Goal: Task Accomplishment & Management: Manage account settings

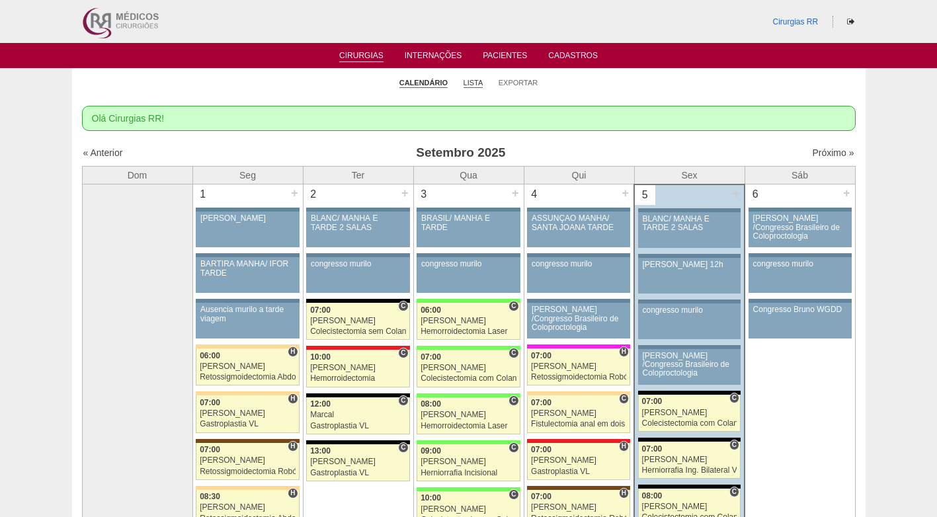
click at [471, 83] on link "Lista" at bounding box center [473, 83] width 20 height 10
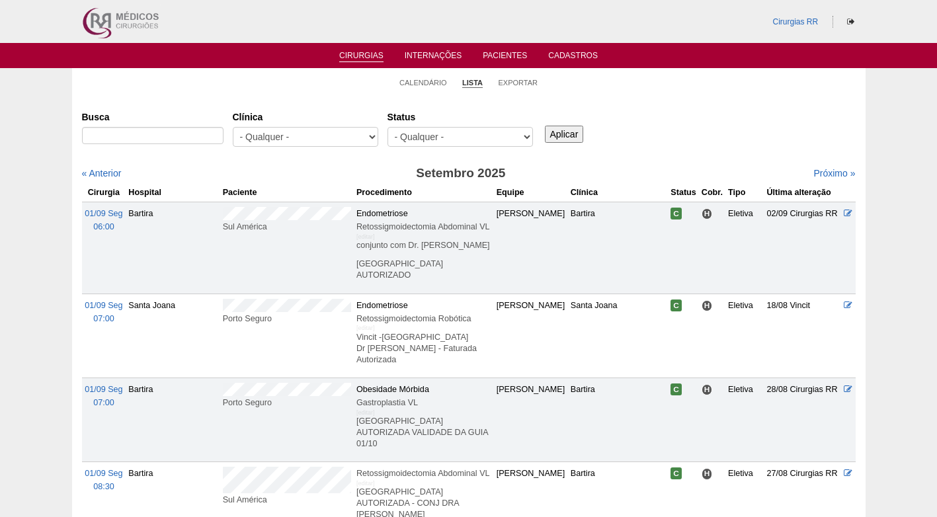
select select "resr"
click at [387, 127] on select "- Qualquer - Reservada Confirmada Suspensa Cancelada" at bounding box center [459, 137] width 145 height 20
click at [571, 130] on input "Aplicar" at bounding box center [564, 134] width 39 height 17
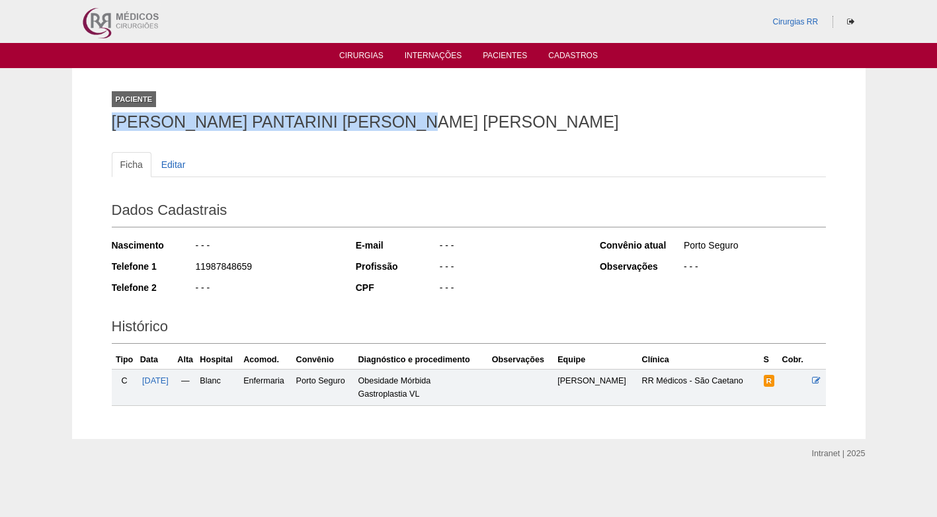
drag, startPoint x: 114, startPoint y: 123, endPoint x: 450, endPoint y: 124, distance: 336.5
click at [450, 124] on h1 "DANIELLE PANTARINI LOPES DA SILVA" at bounding box center [469, 122] width 714 height 17
copy h1 "DANIELLE PANTARINI LOPES DA SILVA"
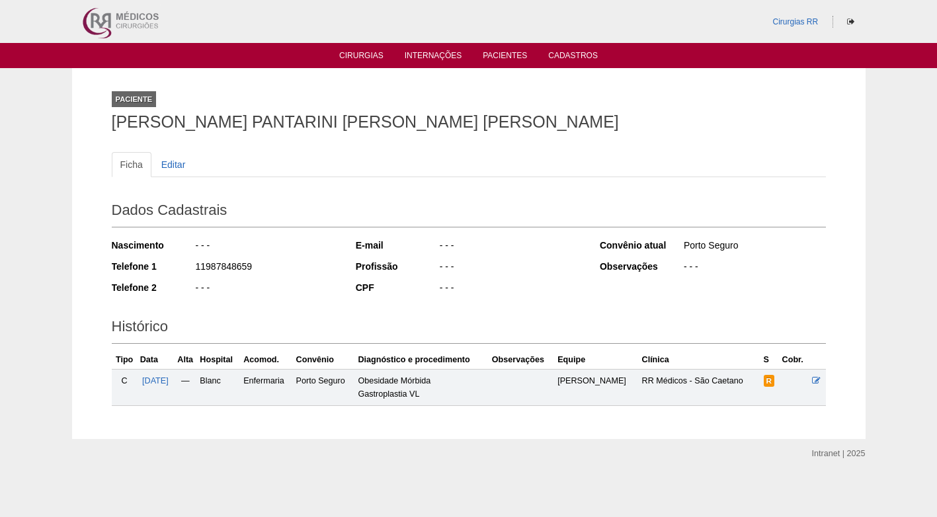
click at [460, 260] on div "- - -" at bounding box center [509, 268] width 143 height 17
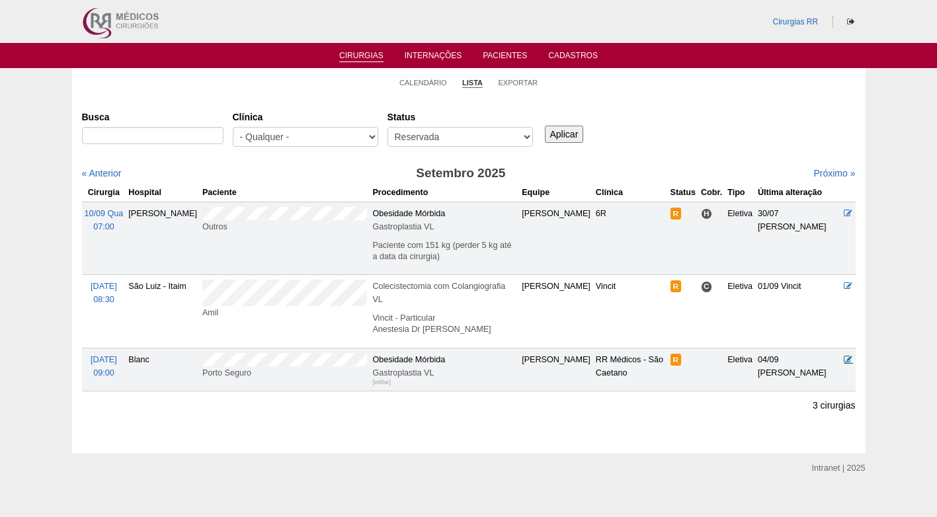
click at [847, 355] on icon at bounding box center [848, 359] width 9 height 9
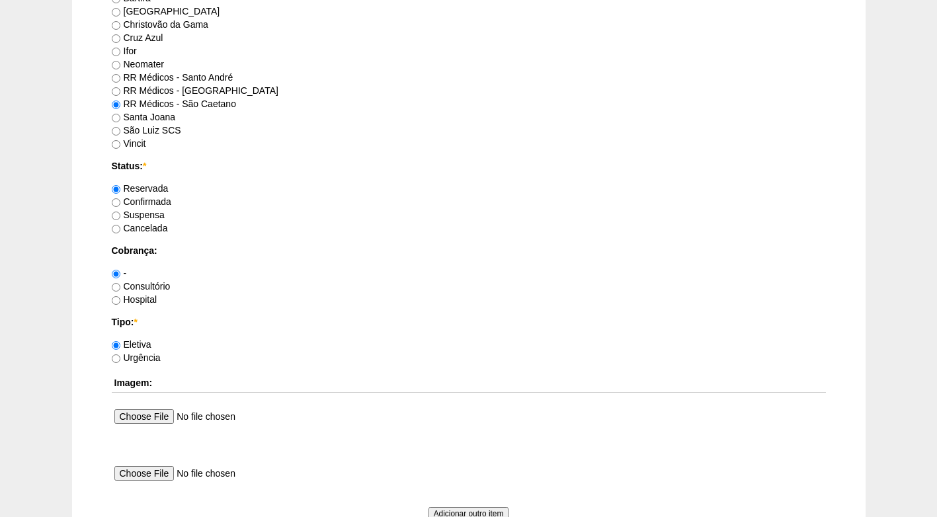
scroll to position [1058, 0]
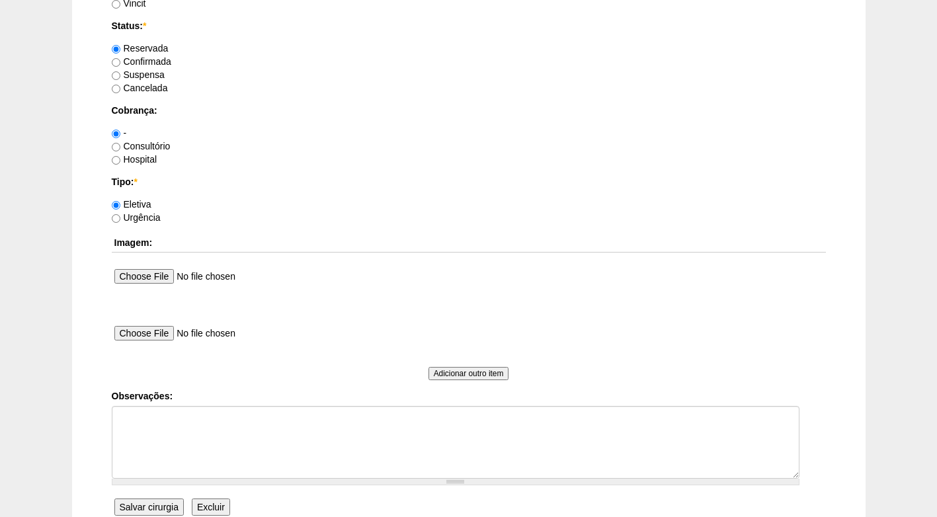
click at [146, 64] on label "Confirmada" at bounding box center [141, 61] width 59 height 11
click at [120, 64] on input "Confirmada" at bounding box center [116, 62] width 9 height 9
radio input "true"
click at [136, 148] on label "Consultório" at bounding box center [141, 146] width 59 height 11
click at [120, 148] on input "Consultório" at bounding box center [116, 147] width 9 height 9
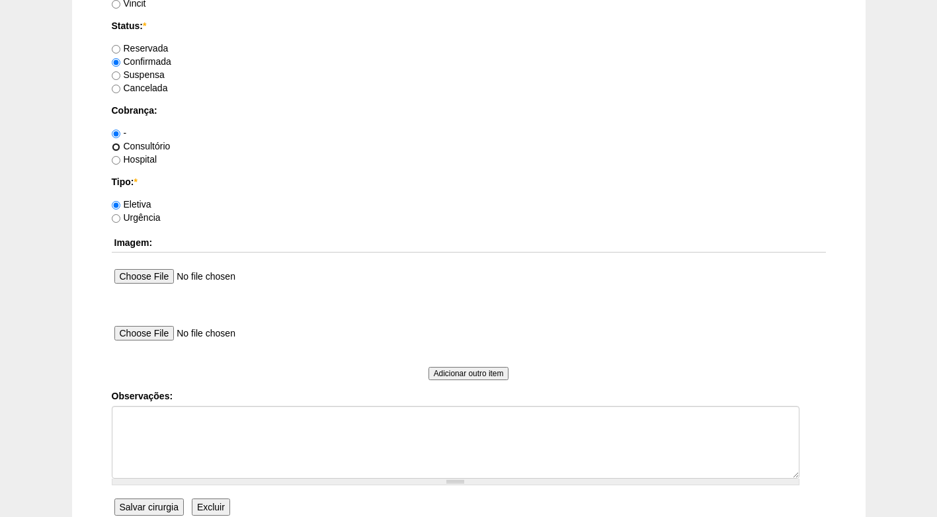
radio input "true"
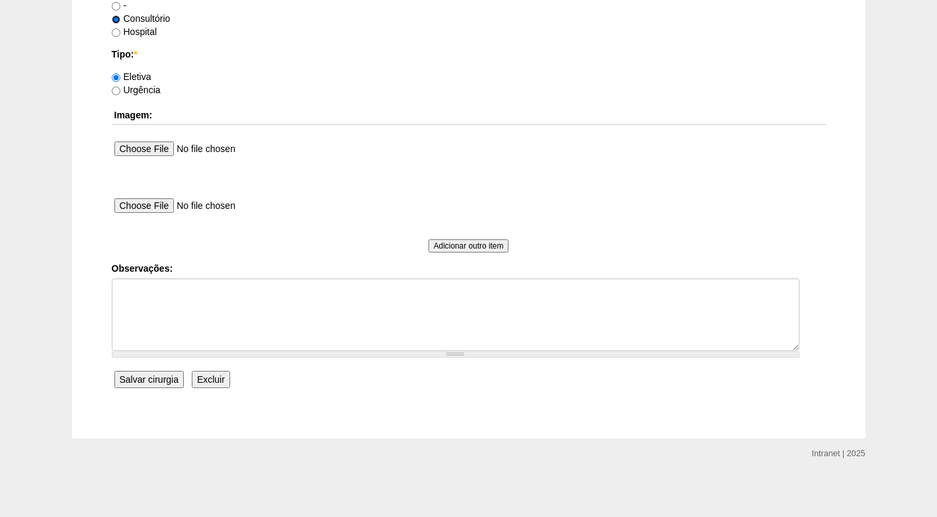
scroll to position [1187, 0]
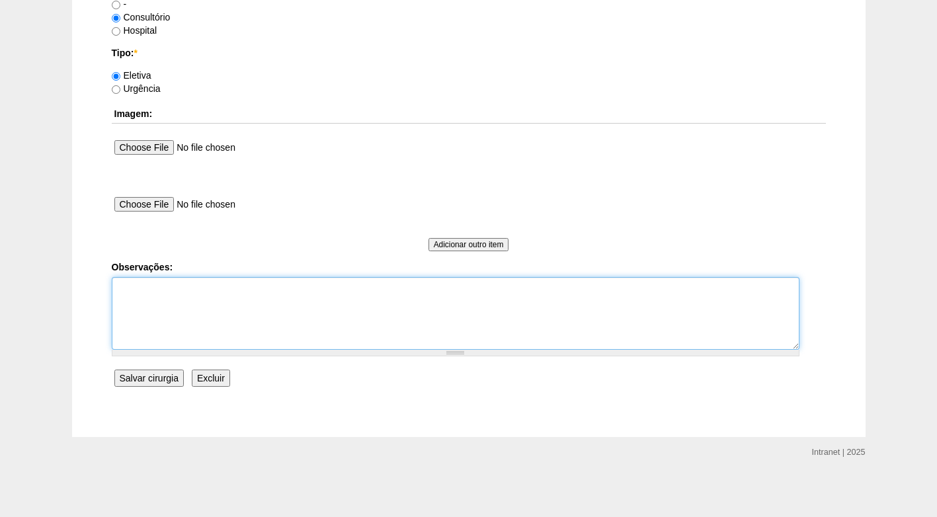
click at [217, 312] on textarea "Observações:" at bounding box center [456, 313] width 688 height 73
type textarea "f"
type textarea "FATURADO CONSULTÓRIO"
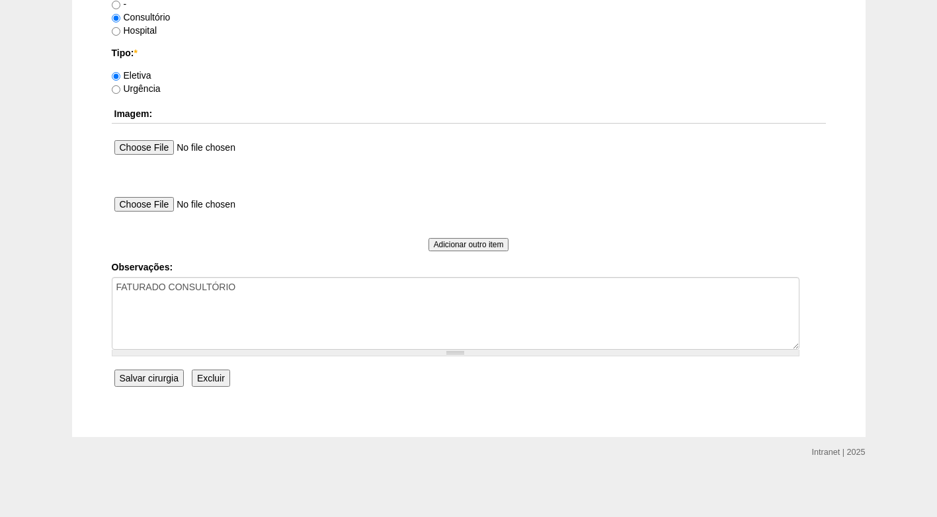
click at [161, 379] on input "Salvar cirurgia" at bounding box center [148, 378] width 69 height 17
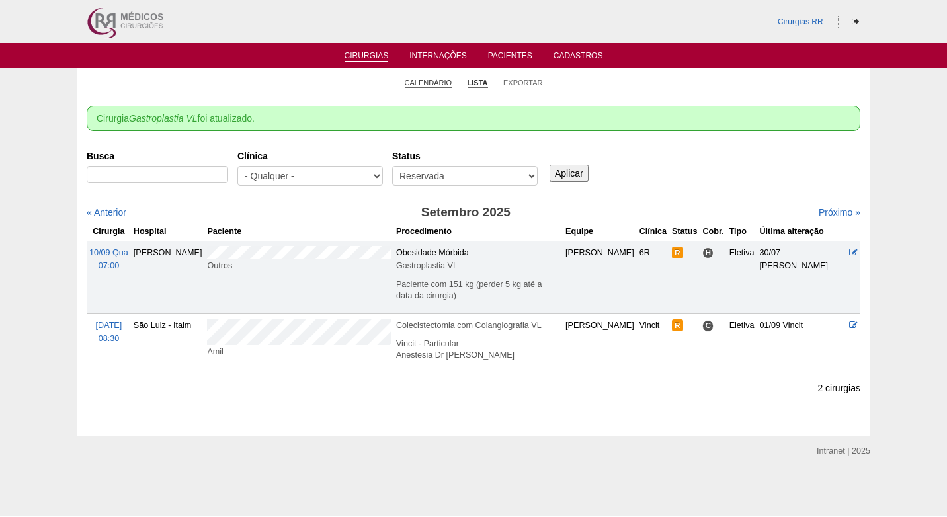
click at [439, 86] on link "Calendário" at bounding box center [429, 83] width 48 height 10
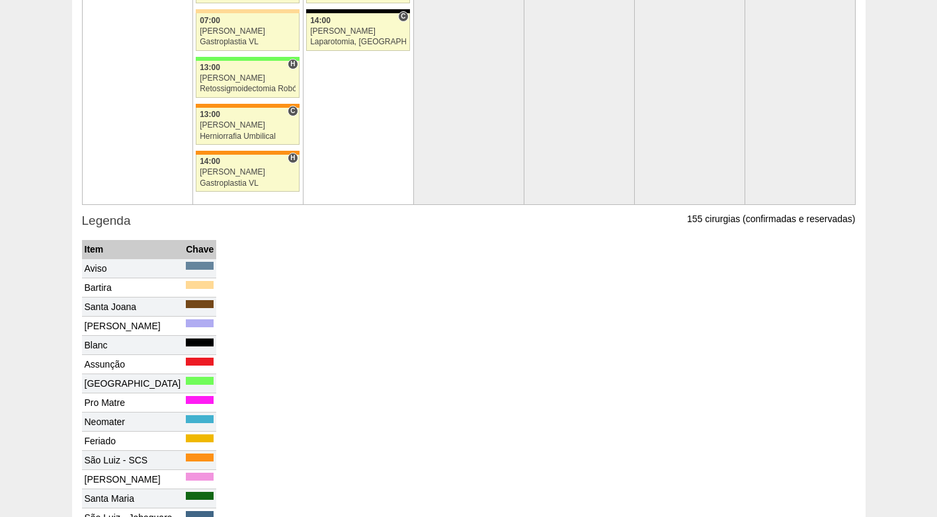
scroll to position [2681, 0]
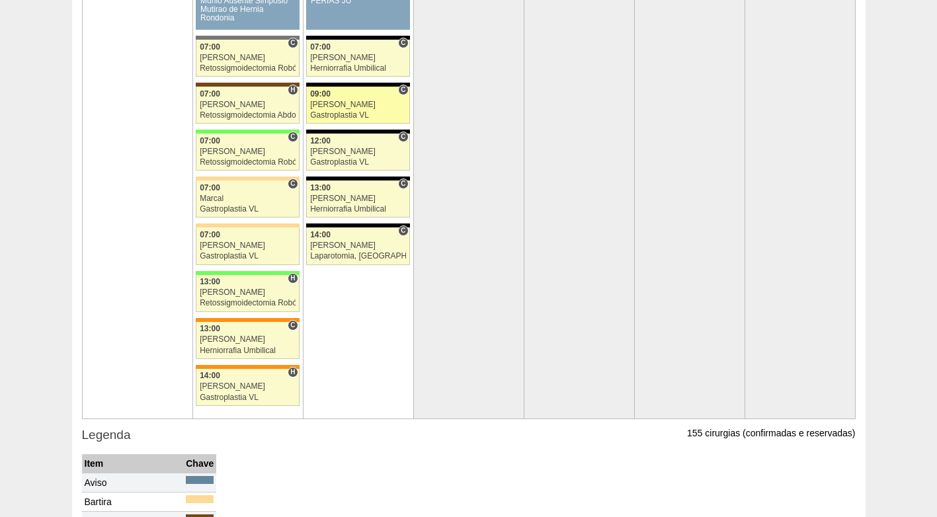
click at [355, 100] on div "[PERSON_NAME]" at bounding box center [358, 104] width 96 height 9
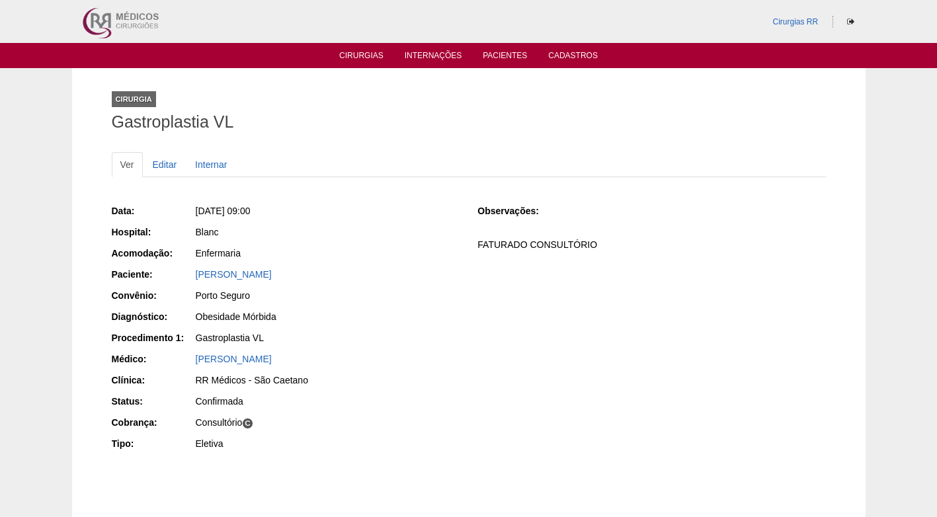
click at [487, 322] on div "Data: [DATE] 09:00 Hospital: Blanc Acomodação: Enfermaria Paciente: [PERSON_NAM…" at bounding box center [469, 329] width 714 height 258
click at [473, 321] on div "Data: [DATE] 09:00 Hospital: Blanc Acomodação: Enfermaria Paciente: [PERSON_NAM…" at bounding box center [469, 329] width 714 height 258
click at [475, 309] on div "Data: [DATE] 09:00 Hospital: Blanc Acomodação: Enfermaria Paciente: [PERSON_NAM…" at bounding box center [469, 329] width 714 height 258
click at [424, 214] on div "[DATE] 09:00" at bounding box center [328, 210] width 264 height 13
click at [428, 332] on div "Gastroplastia VL" at bounding box center [328, 337] width 264 height 13
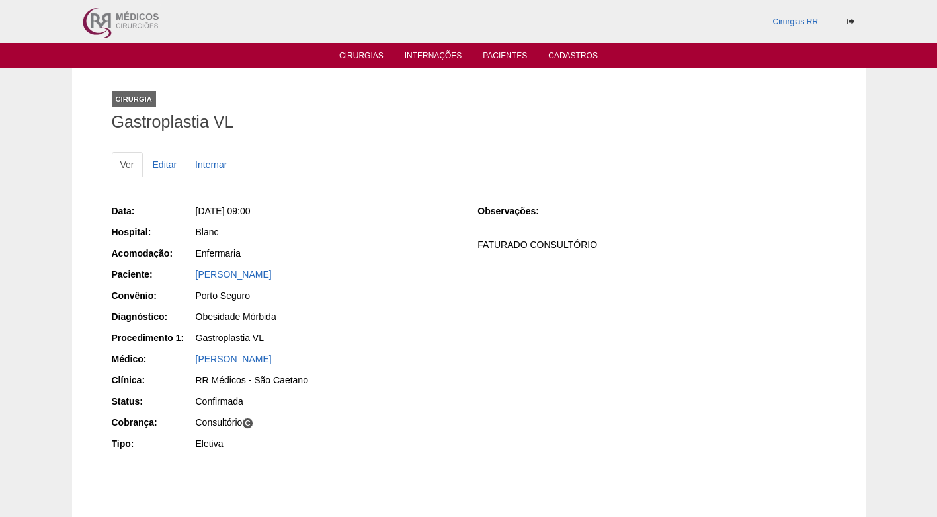
click at [440, 325] on div "Obesidade Mórbida" at bounding box center [326, 318] width 265 height 17
click at [461, 295] on div "Data: [DATE] 09:00 Hospital: Blanc Acomodação: Enfermaria Paciente: [PERSON_NAM…" at bounding box center [469, 329] width 714 height 258
click at [593, 297] on div "Data: [DATE] 09:00 Hospital: Blanc Acomodação: Enfermaria Paciente: [PERSON_NAM…" at bounding box center [469, 329] width 714 height 258
click at [584, 233] on div "Observações: FATURADO CONSULTÓRIO" at bounding box center [651, 232] width 348 height 56
click at [314, 223] on div "Data: [DATE] 09:00 Hospital: Blanc Acomodação: Enfermaria Paciente: [PERSON_NAM…" at bounding box center [286, 329] width 348 height 258
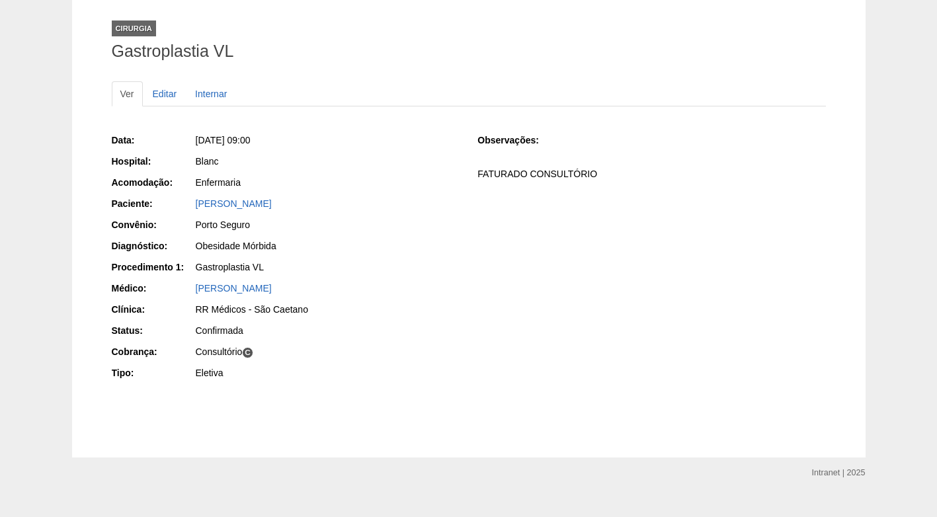
scroll to position [91, 0]
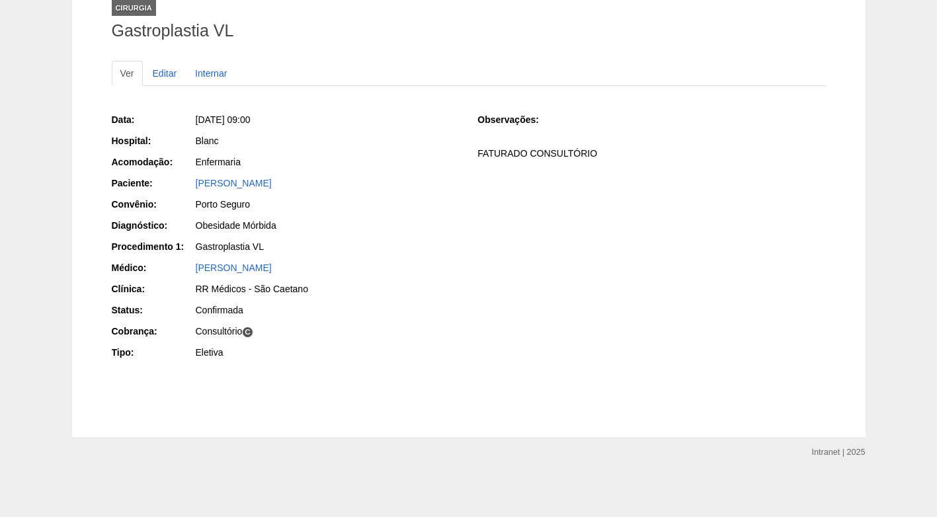
click at [494, 293] on div "Data: [DATE] 09:00 Hospital: Blanc Acomodação: Enfermaria Paciente: [PERSON_NAM…" at bounding box center [469, 237] width 714 height 258
click at [493, 296] on div "Data: [DATE] 09:00 Hospital: Blanc Acomodação: Enfermaria Paciente: [PERSON_NAM…" at bounding box center [469, 237] width 714 height 258
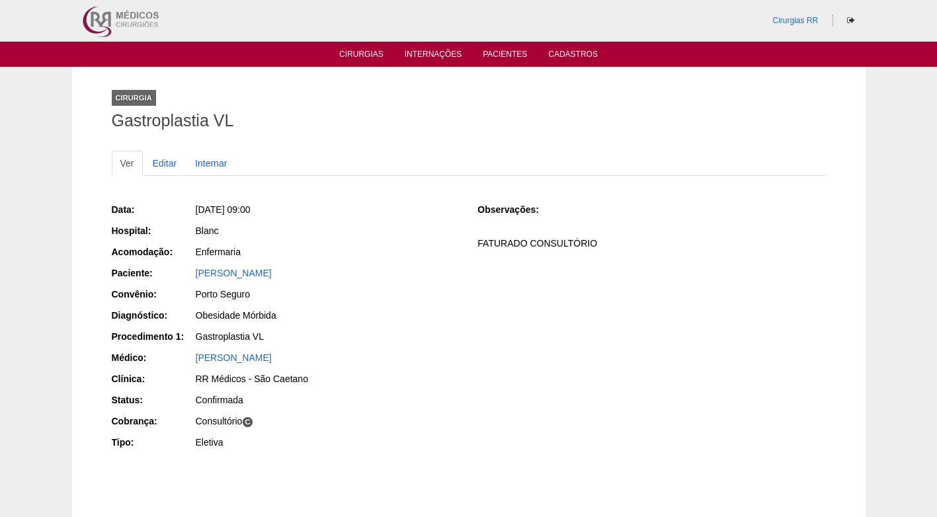
scroll to position [0, 0]
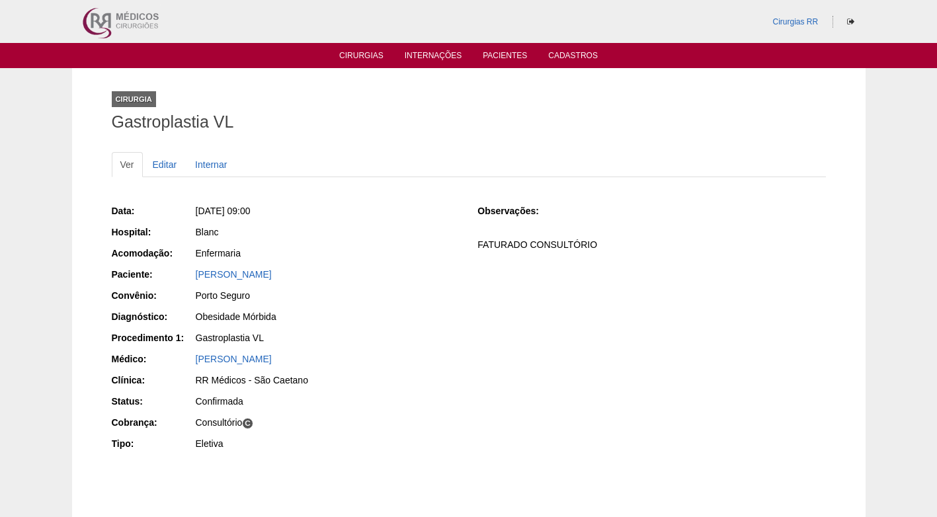
click at [407, 200] on div "Data: [DATE] 09:00 Hospital: Blanc Acomodação: Enfermaria Paciente: [PERSON_NAM…" at bounding box center [286, 329] width 348 height 258
click at [475, 157] on ul "Ver Editar Internar" at bounding box center [469, 164] width 714 height 25
click at [364, 57] on link "Cirurgias" at bounding box center [361, 56] width 44 height 11
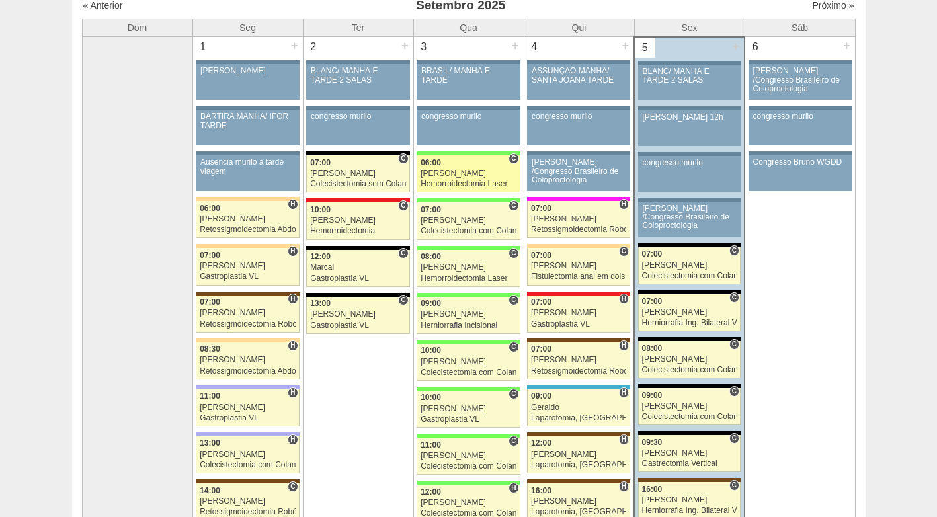
scroll to position [132, 0]
